Goal: Task Accomplishment & Management: Use online tool/utility

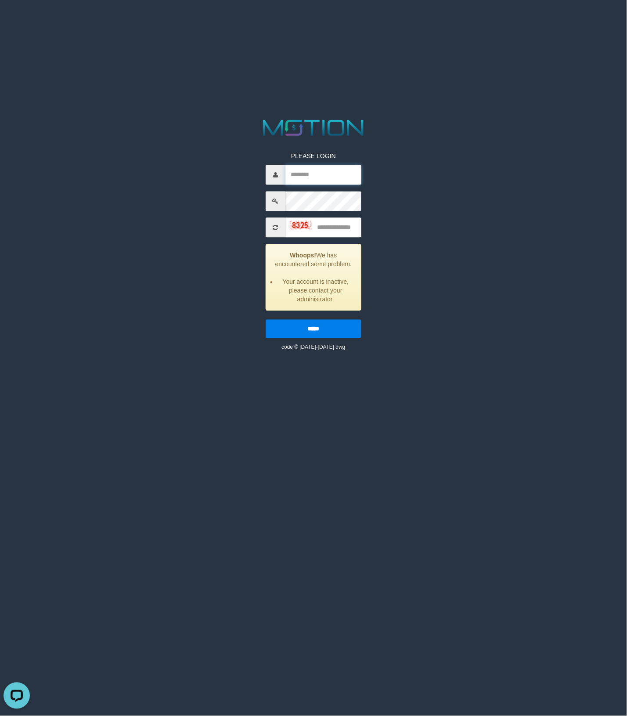
click at [326, 179] on input "text" at bounding box center [323, 175] width 76 height 20
type input "**********"
type input "****"
click at [266, 320] on input "*****" at bounding box center [314, 329] width 96 height 18
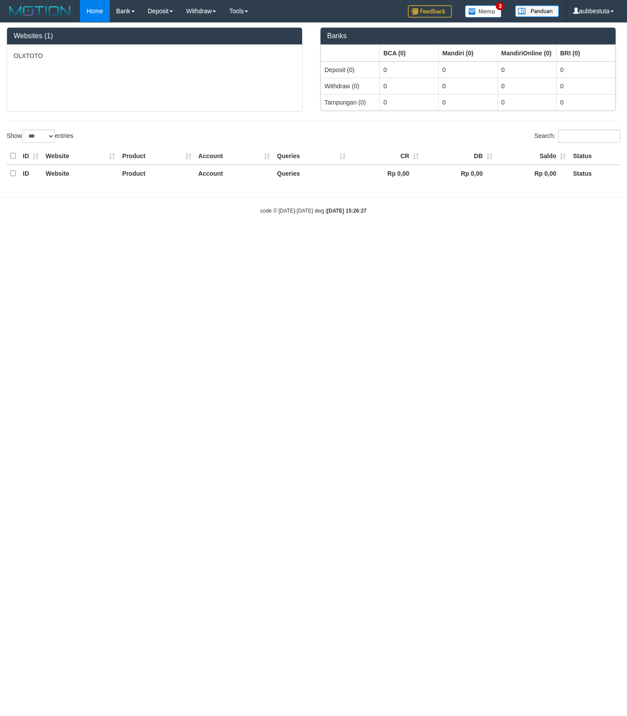
select select "***"
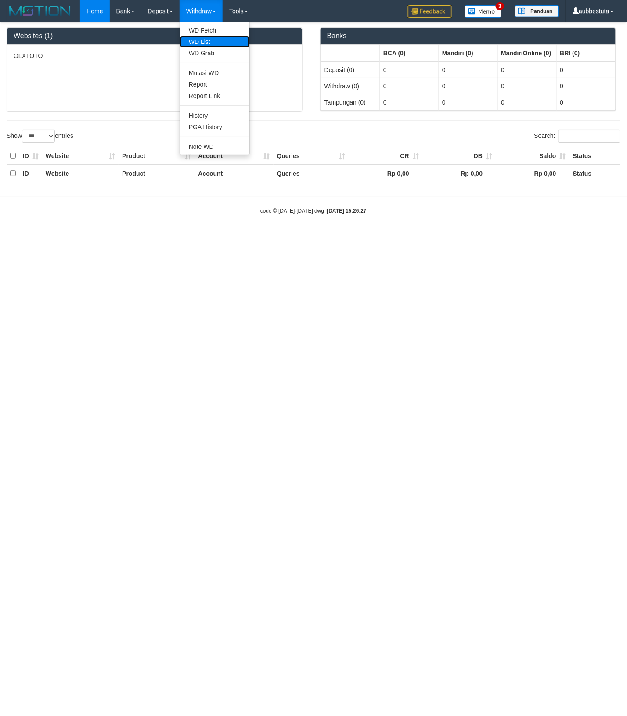
click at [205, 40] on link "WD List" at bounding box center [214, 41] width 69 height 11
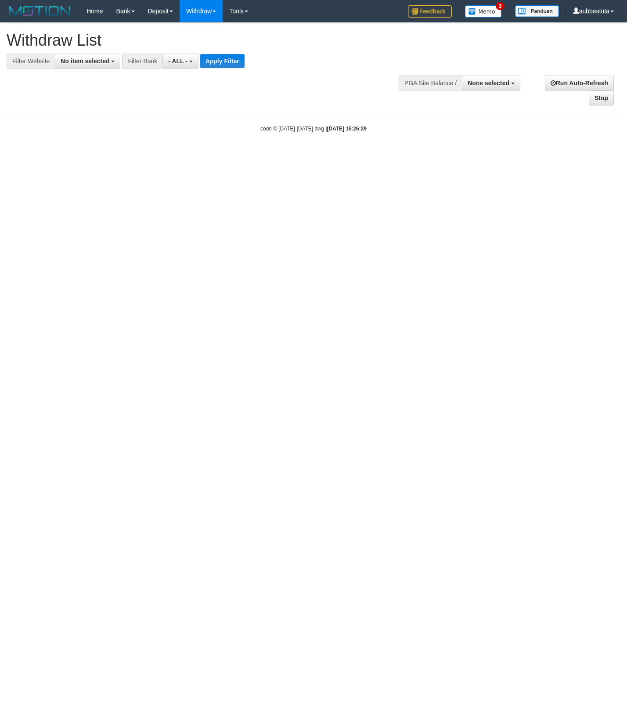
select select
click at [97, 58] on span "No item selected" at bounding box center [85, 61] width 49 height 7
click at [88, 121] on label "[ITOTO] OLXTOTO" at bounding box center [93, 119] width 76 height 12
select select "***"
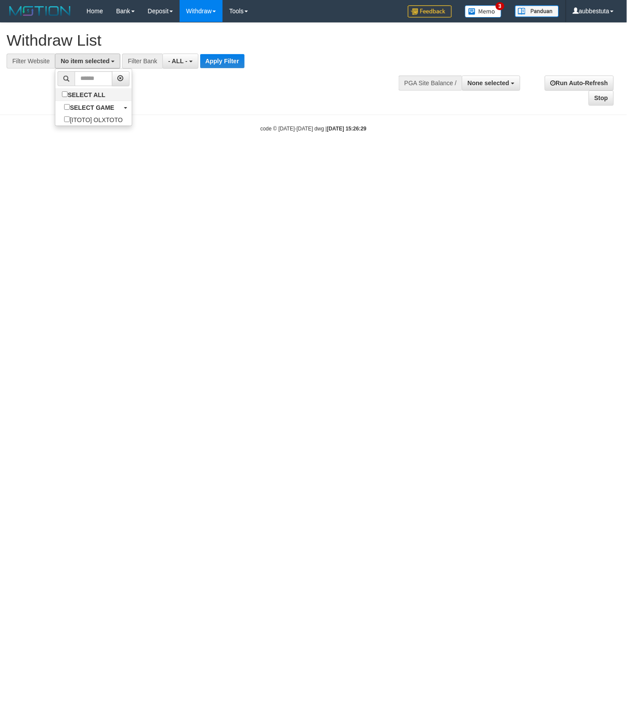
scroll to position [7, 0]
click at [189, 65] on button "- ALL -" at bounding box center [186, 61] width 36 height 15
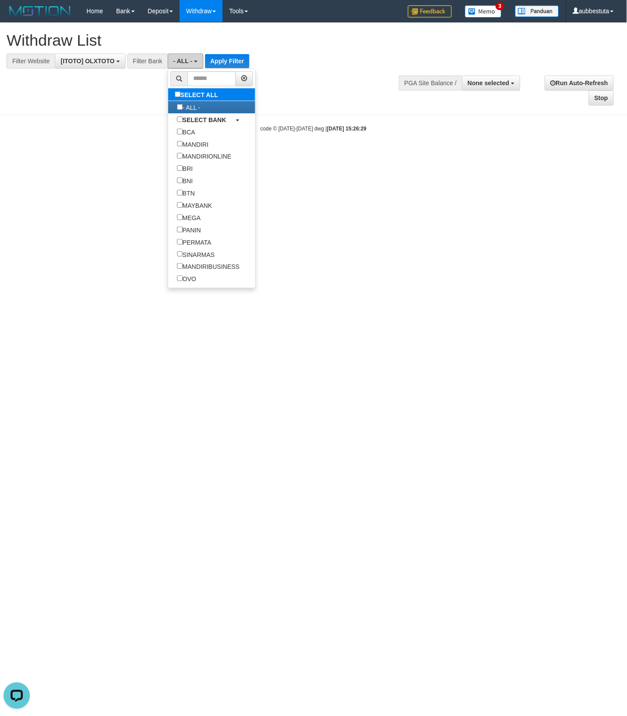
scroll to position [0, 0]
click at [221, 82] on input "text" at bounding box center [211, 78] width 49 height 15
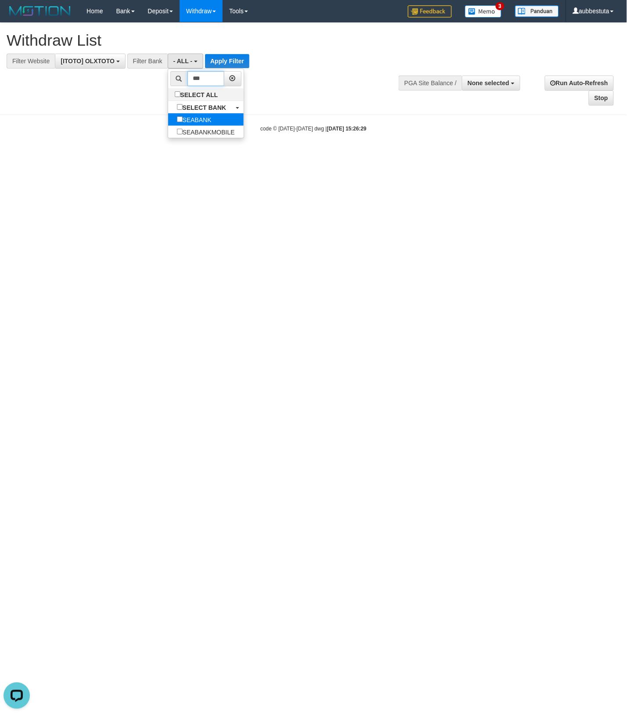
type input "***"
click at [195, 122] on label "SEABANK" at bounding box center [194, 119] width 52 height 12
select select "*******"
click at [234, 66] on button "Apply Filter" at bounding box center [238, 61] width 44 height 14
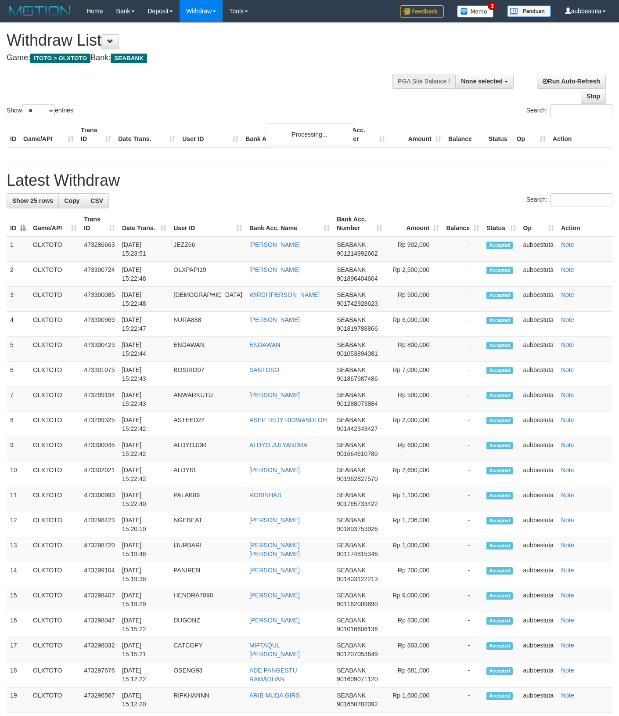
select select
select select "**"
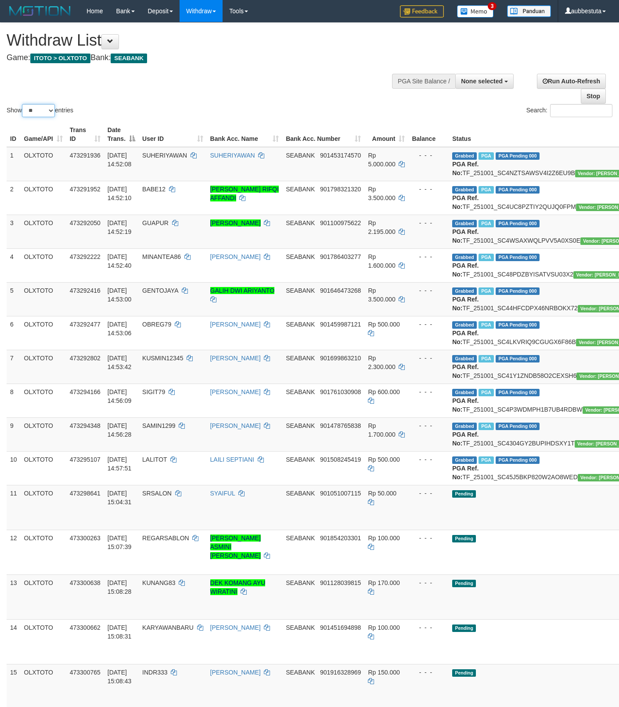
click at [55, 109] on select "** ** ** ***" at bounding box center [38, 110] width 33 height 13
click at [367, 83] on div "Show ** ** ** *** entries Search:" at bounding box center [309, 71] width 619 height 96
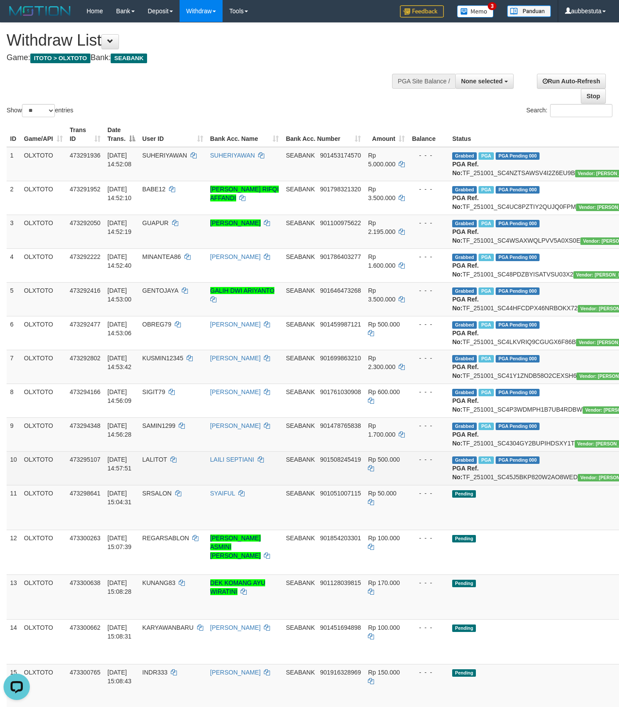
click at [149, 485] on td "LALITOT" at bounding box center [173, 468] width 68 height 34
click at [148, 485] on td "LALITOT" at bounding box center [173, 468] width 68 height 34
copy span "LALITOT"
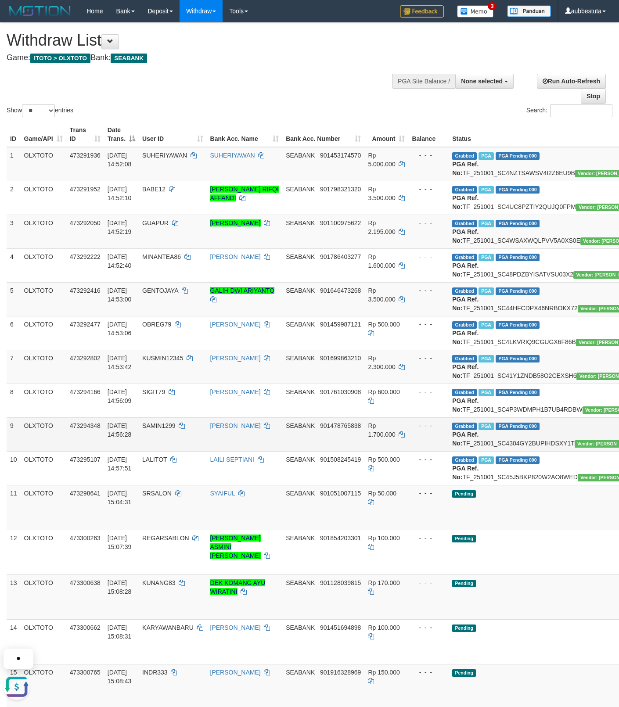
click at [154, 451] on td "SAMIN1299" at bounding box center [173, 435] width 68 height 34
copy span "SAMIN1299"
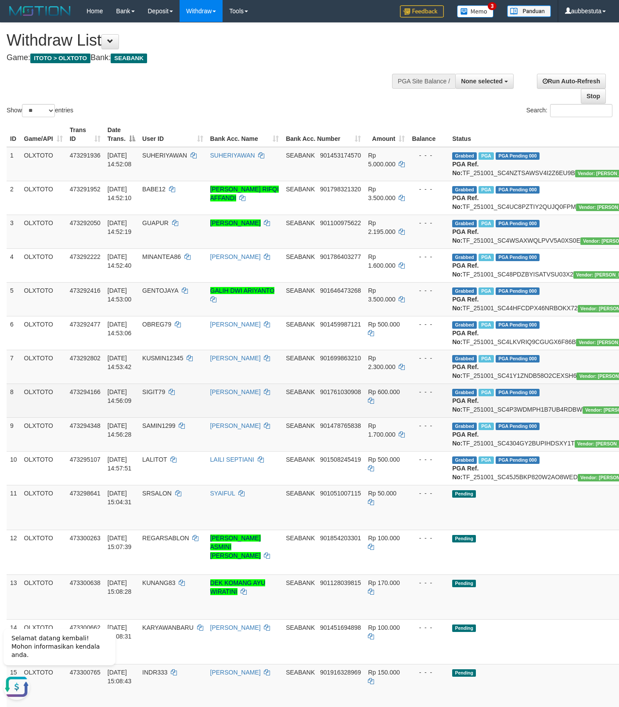
click at [159, 418] on td "SIGIT79" at bounding box center [173, 401] width 68 height 34
click at [164, 418] on td "SIGIT79" at bounding box center [173, 401] width 68 height 34
copy span "SIGIT79"
drag, startPoint x: 164, startPoint y: 465, endPoint x: 176, endPoint y: 465, distance: 12.3
click at [154, 418] on td "SIGIT79" at bounding box center [173, 401] width 68 height 34
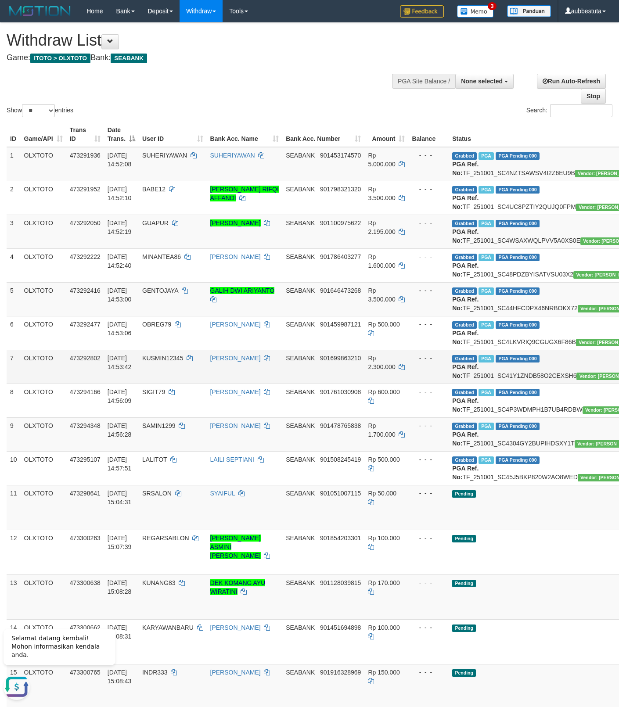
click at [162, 384] on td "KUSMIN12345" at bounding box center [173, 367] width 68 height 34
copy span "KUSMIN12345"
drag, startPoint x: 162, startPoint y: 422, endPoint x: 273, endPoint y: 422, distance: 110.2
click at [161, 384] on td "KUSMIN12345" at bounding box center [173, 367] width 68 height 34
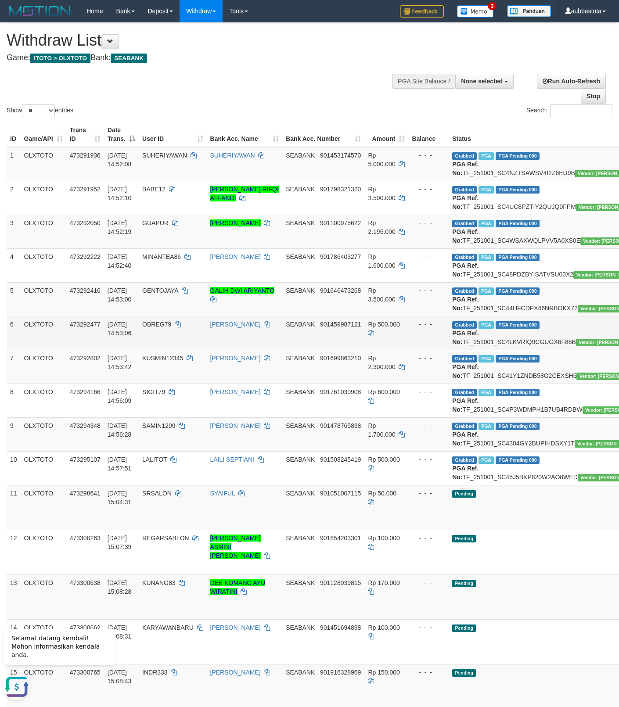
click at [167, 350] on td "OBREG79" at bounding box center [173, 333] width 68 height 34
copy span "OBREG79"
click at [161, 350] on td "OBREG79" at bounding box center [173, 333] width 68 height 34
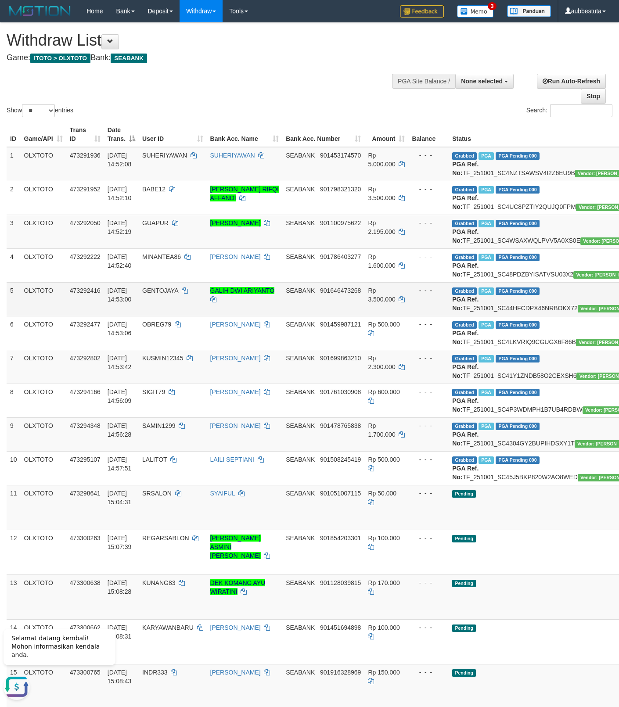
click at [173, 316] on td "GENTOJAYA" at bounding box center [173, 299] width 68 height 34
copy span "GENTOJAYA"
drag, startPoint x: 173, startPoint y: 333, endPoint x: 167, endPoint y: 333, distance: 5.3
click at [167, 316] on td "GENTOJAYA" at bounding box center [173, 299] width 68 height 34
click at [170, 162] on td "SUHERIYAWAN" at bounding box center [173, 164] width 68 height 34
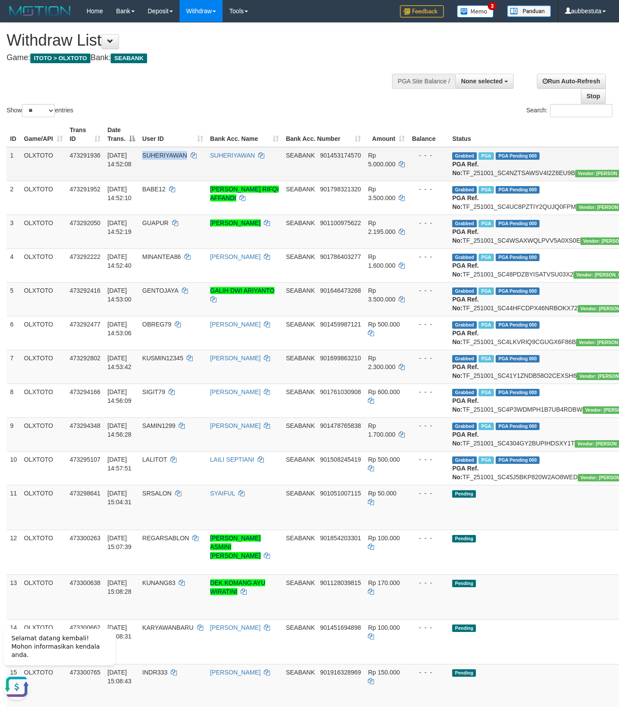
click at [167, 163] on td "SUHERIYAWAN" at bounding box center [173, 164] width 68 height 34
copy span "SUHERIYAWAN"
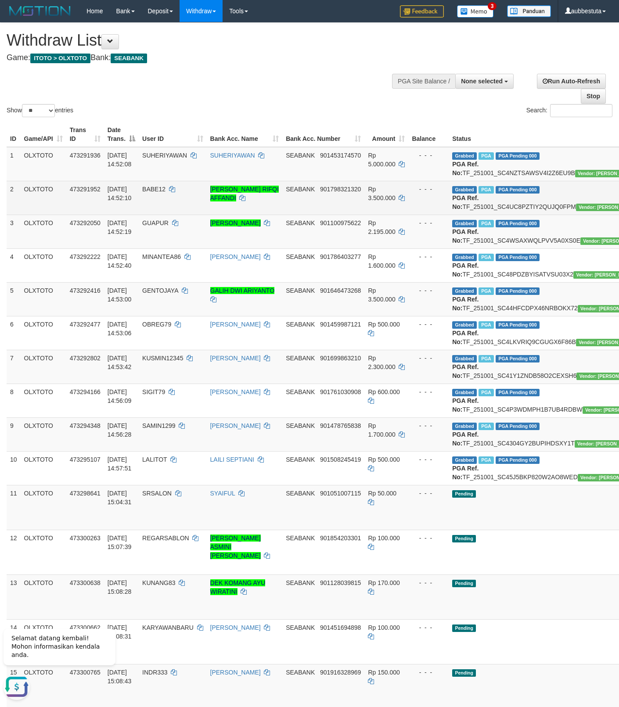
click at [152, 207] on td "BABE12" at bounding box center [173, 198] width 68 height 34
copy span "BABE12"
drag, startPoint x: 152, startPoint y: 207, endPoint x: 292, endPoint y: 249, distance: 145.6
click at [147, 207] on td "BABE12" at bounding box center [173, 198] width 68 height 34
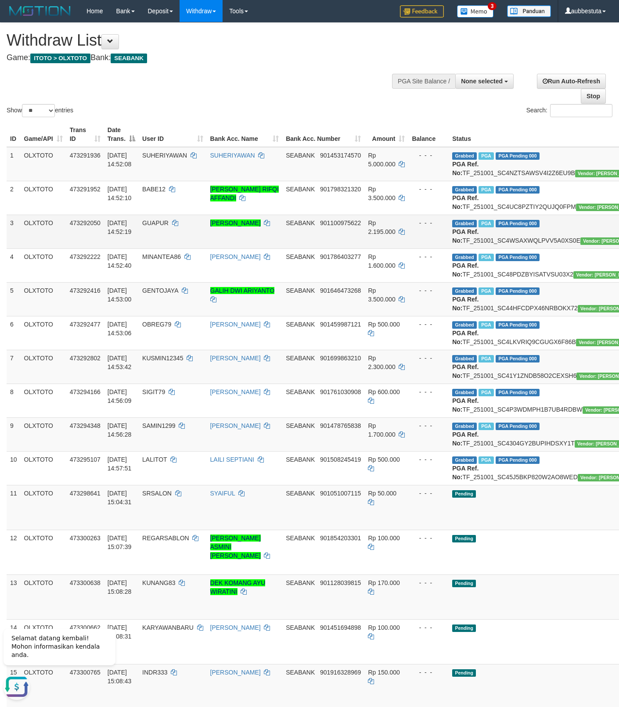
click at [153, 227] on span "GUAPUR" at bounding box center [155, 223] width 26 height 7
copy span "GUAPUR"
drag, startPoint x: 153, startPoint y: 243, endPoint x: 266, endPoint y: 267, distance: 115.4
click at [150, 227] on span "GUAPUR" at bounding box center [155, 223] width 26 height 7
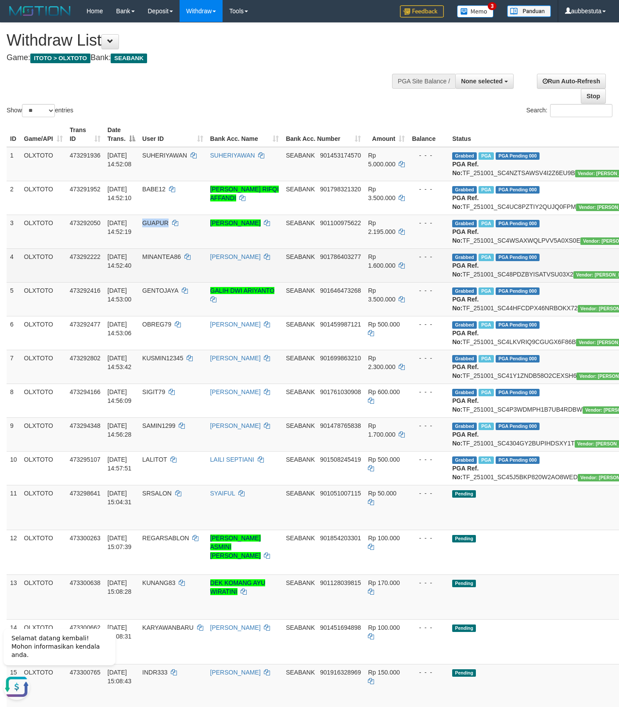
click at [166, 260] on span "MINANTEA86" at bounding box center [161, 256] width 39 height 7
copy span "MINANTEA86"
click at [163, 260] on span "MINANTEA86" at bounding box center [161, 256] width 39 height 7
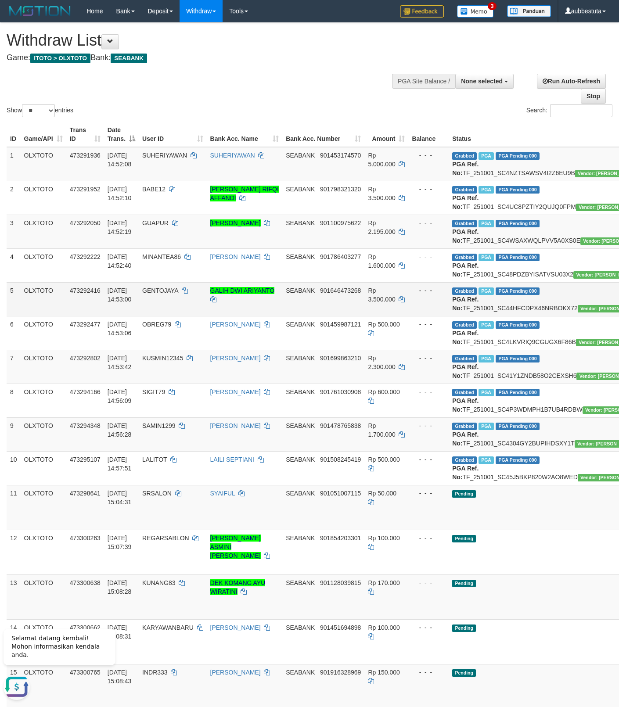
click at [166, 316] on td "GENTOJAYA" at bounding box center [173, 299] width 68 height 34
drag, startPoint x: 166, startPoint y: 332, endPoint x: 158, endPoint y: 332, distance: 7.5
click at [158, 316] on td "GENTOJAYA" at bounding box center [173, 299] width 68 height 34
click at [381, 97] on div "Show ** ** ** *** entries Search:" at bounding box center [309, 71] width 619 height 96
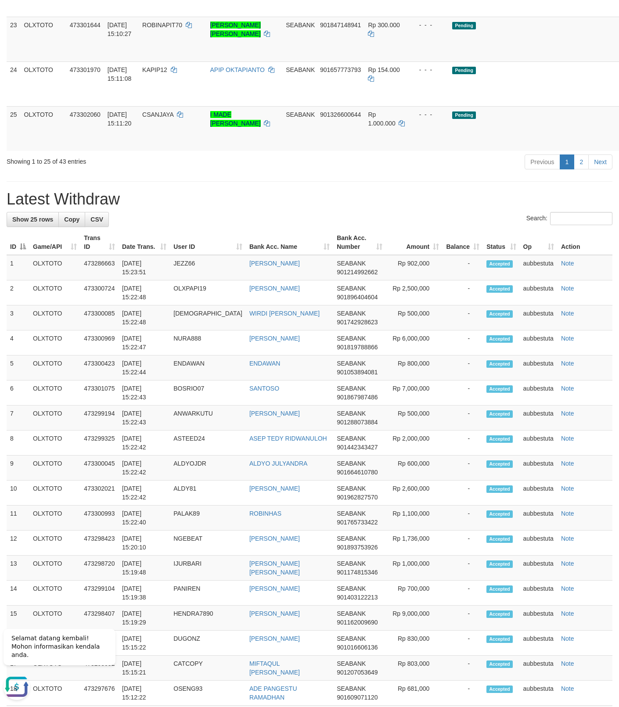
click at [396, 182] on hr at bounding box center [310, 181] width 606 height 0
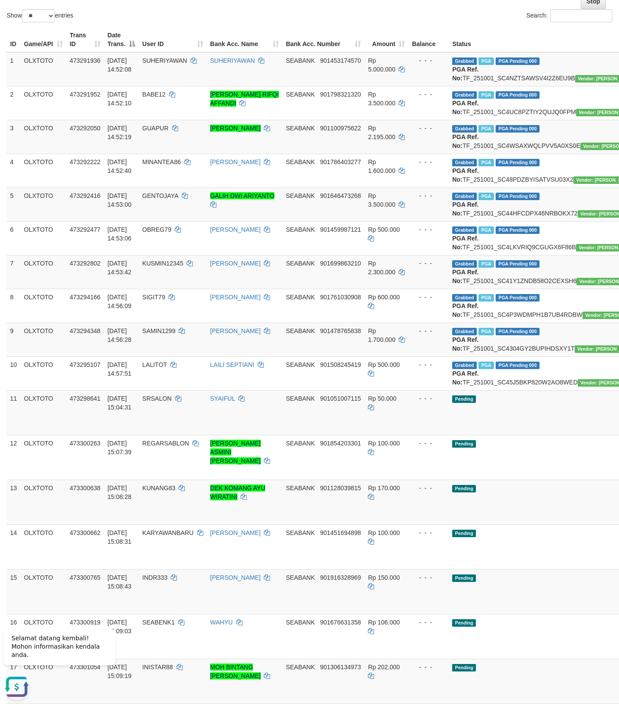
scroll to position [0, 0]
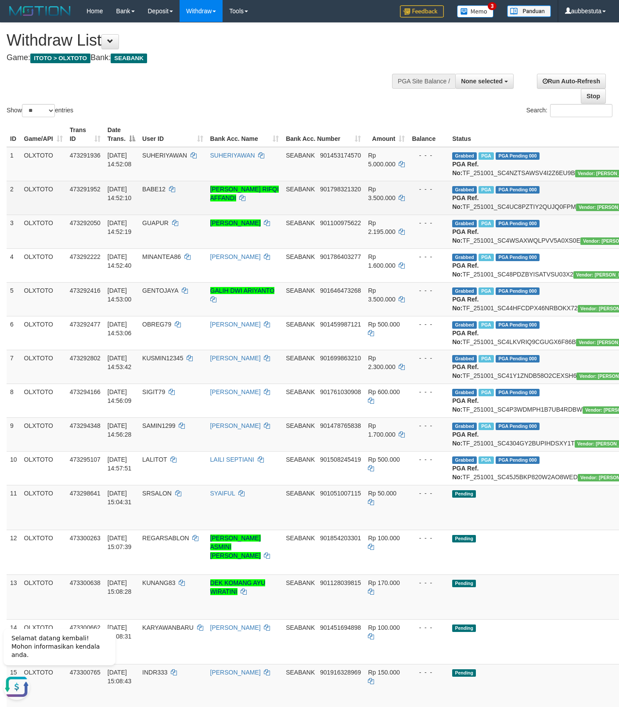
click at [364, 215] on td "Rp 3.500.000" at bounding box center [386, 198] width 44 height 34
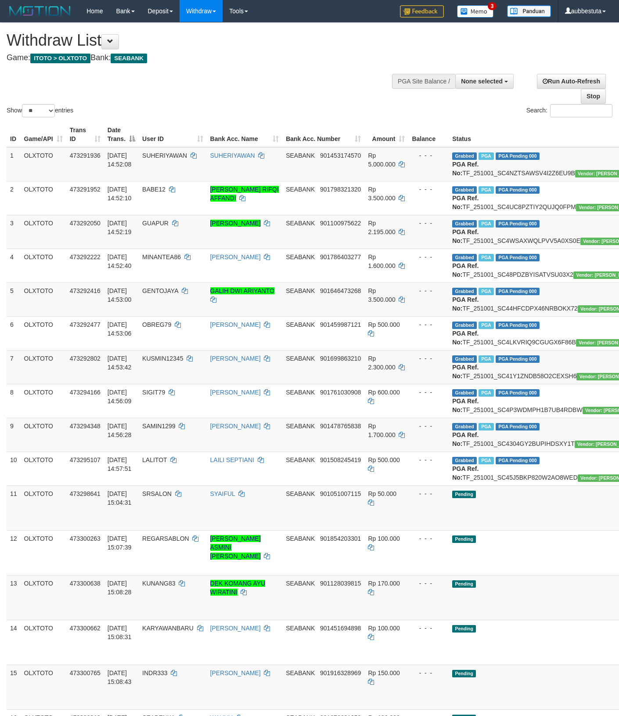
select select
select select "**"
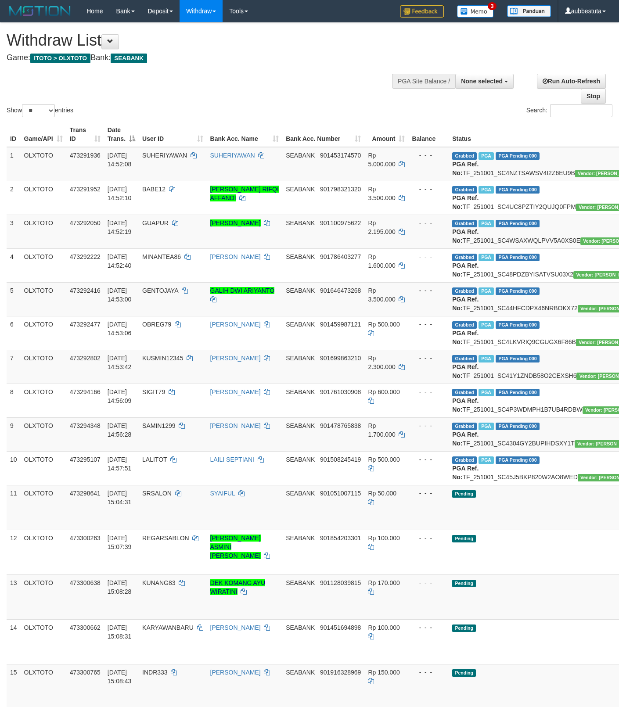
click at [322, 87] on div "Show ** ** ** *** entries Search:" at bounding box center [309, 71] width 619 height 96
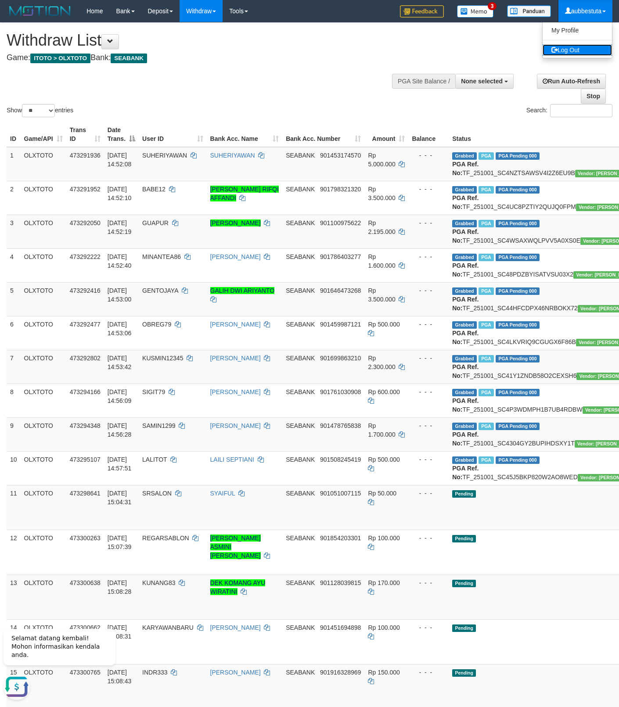
click at [574, 47] on link "Log Out" at bounding box center [577, 49] width 69 height 11
